Goal: Information Seeking & Learning: Learn about a topic

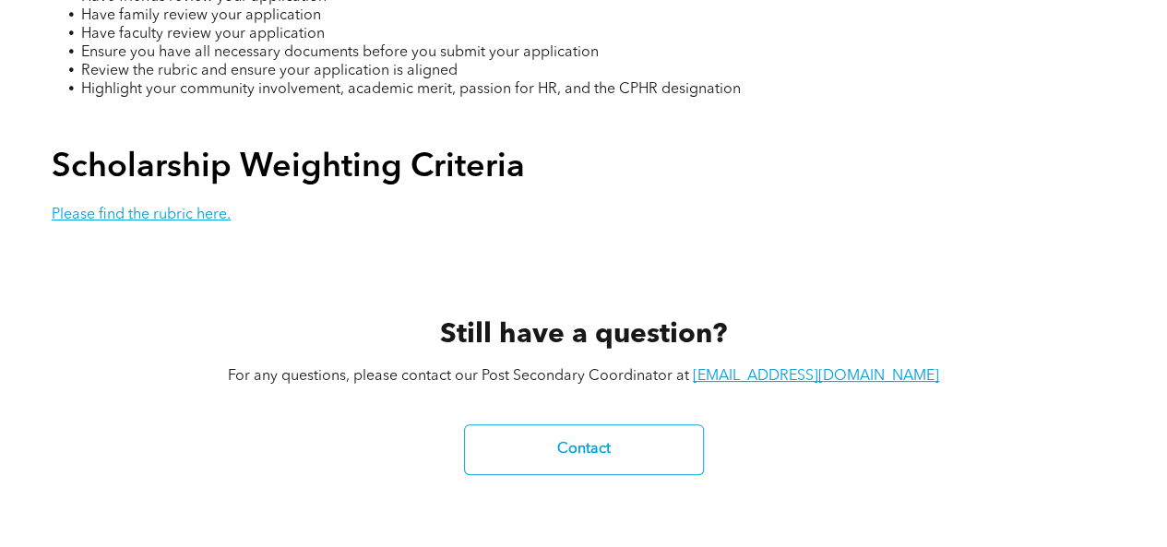
scroll to position [3918, 0]
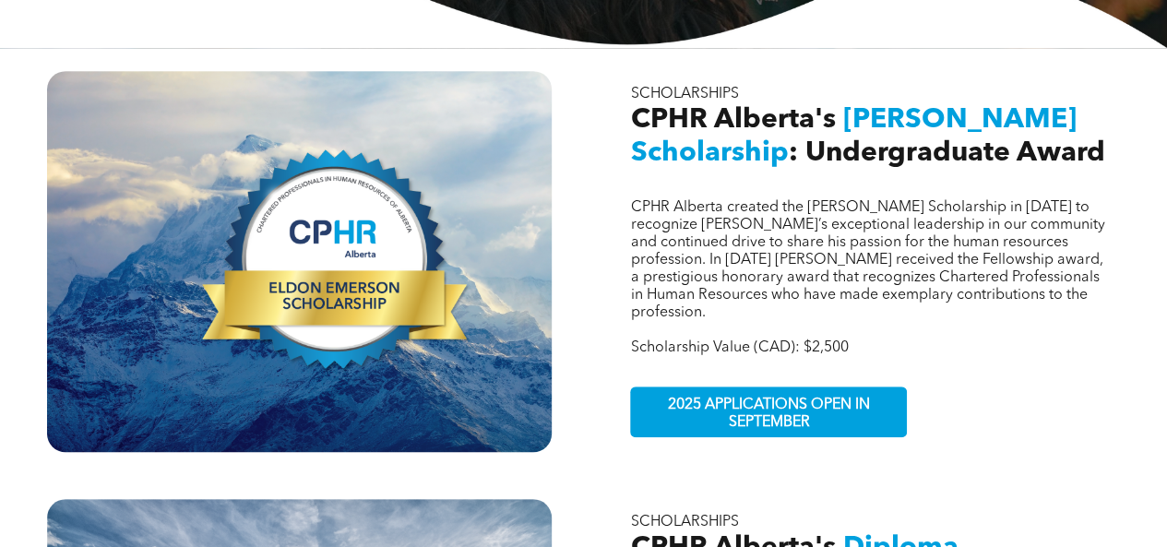
scroll to position [548, 0]
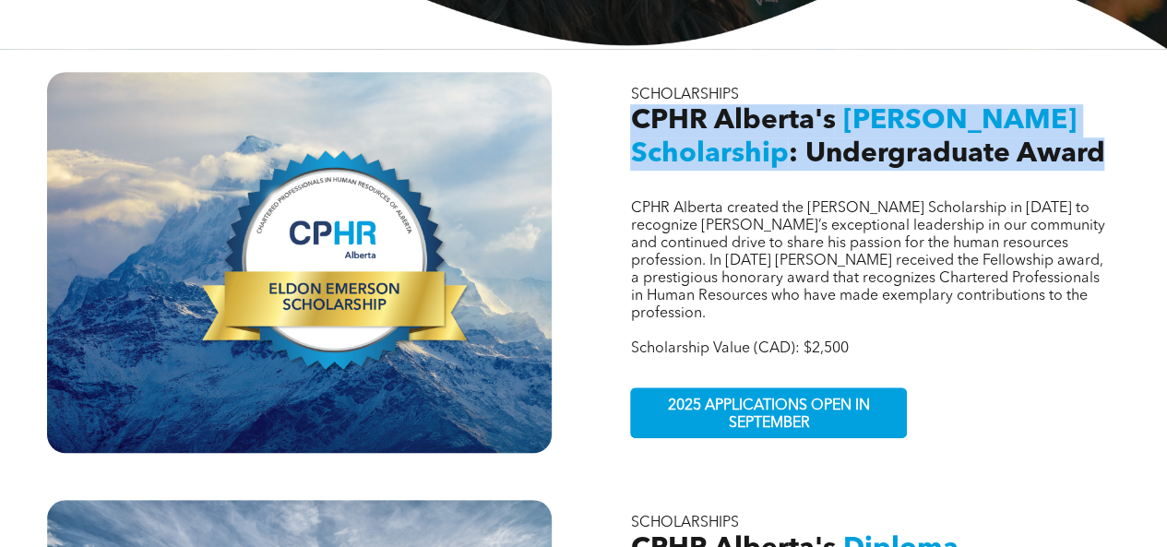
drag, startPoint x: 633, startPoint y: 109, endPoint x: 1100, endPoint y: 147, distance: 468.5
click at [1100, 147] on h2 "CPHR Alberta's Eldon Emerson Scholarship : Undergraduate Award" at bounding box center [867, 137] width 475 height 66
copy h2 "CPHR Alberta's Eldon Emerson Scholarship : Undergraduate Award"
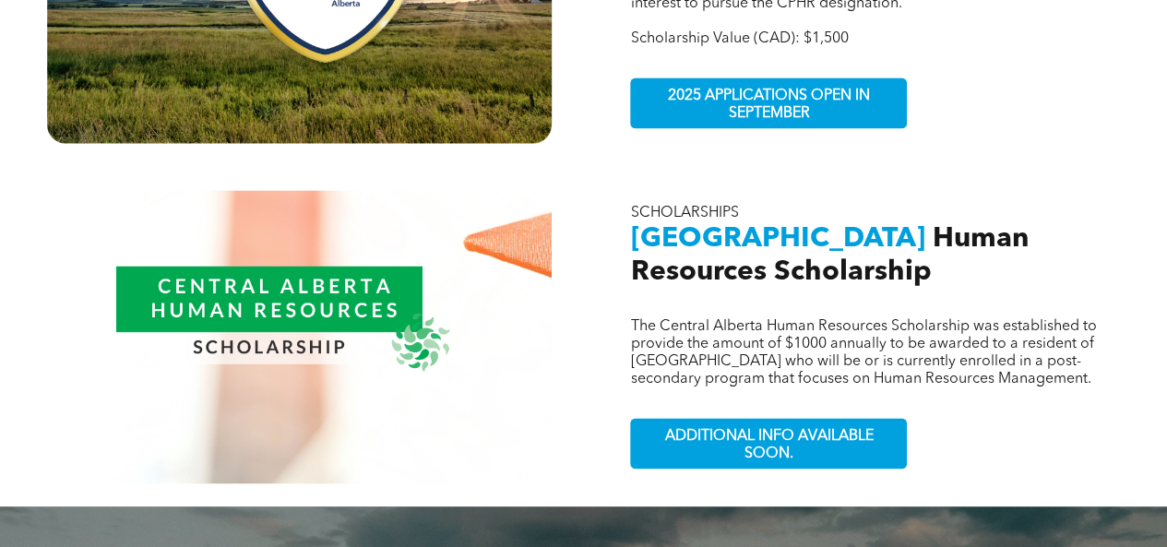
scroll to position [1271, 0]
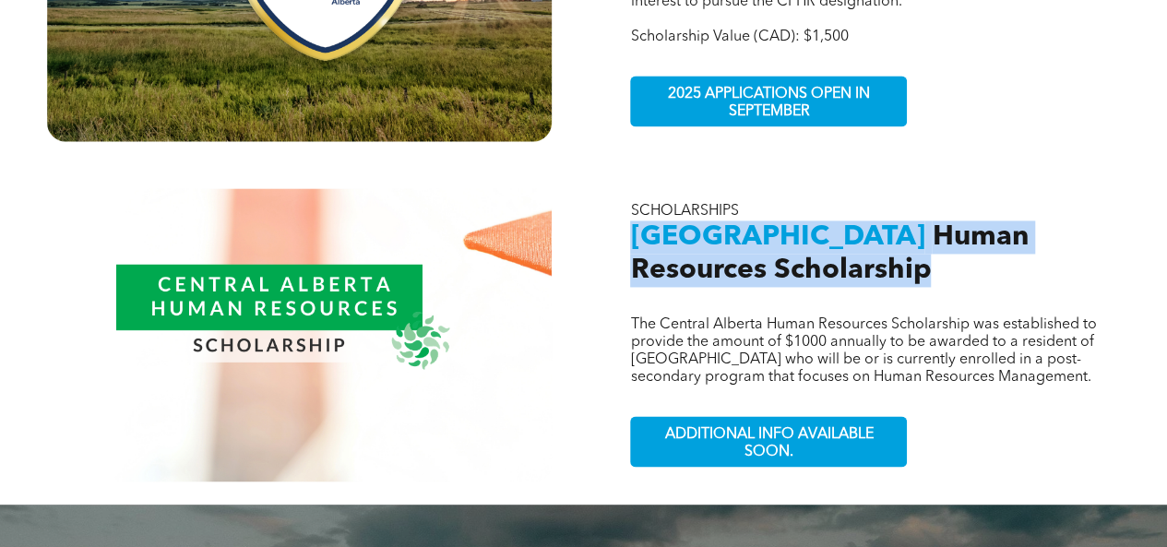
drag, startPoint x: 634, startPoint y: 213, endPoint x: 795, endPoint y: 272, distance: 172.0
click at [795, 272] on div "The Central Alberta Human Resources Scholarship was established to provide the …" at bounding box center [868, 334] width 505 height 293
copy h2 "Central Alberta Human Resources Scholarship"
